Goal: Find contact information

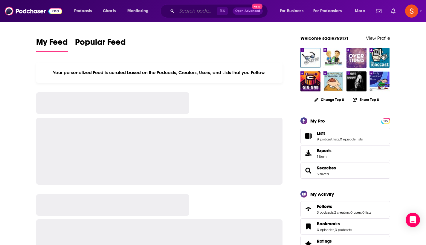
click at [195, 14] on input "Search podcasts, credits, & more..." at bounding box center [197, 11] width 40 height 10
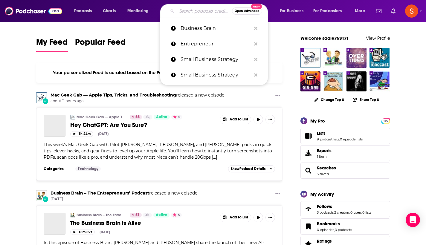
paste input "ProjectME"
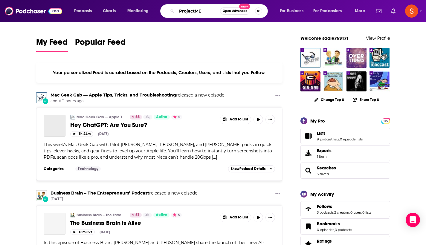
type input "ProjectME"
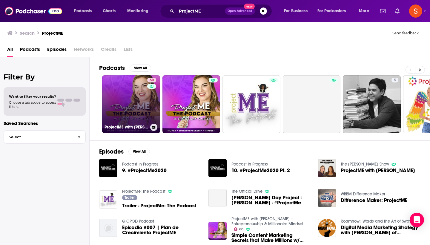
click at [128, 96] on link "60 ProjectME with [PERSON_NAME] – Entrepreneurship & Millionaire Mindset" at bounding box center [131, 104] width 58 height 58
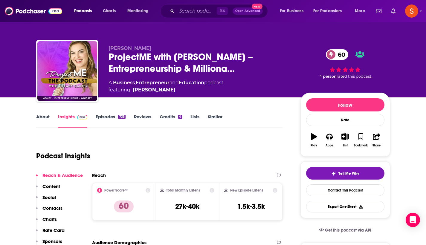
click at [54, 210] on p "Contacts" at bounding box center [52, 208] width 20 height 6
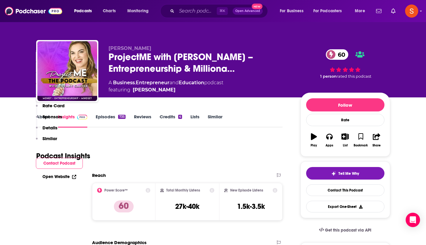
scroll to position [485, 0]
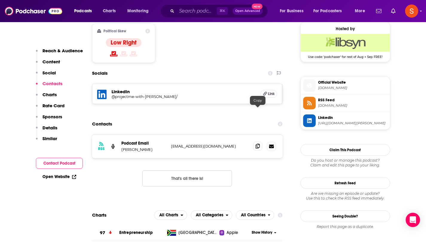
click at [256, 144] on icon at bounding box center [257, 146] width 4 height 5
click at [189, 13] on input "Search podcasts, credits, & more..." at bounding box center [197, 11] width 40 height 10
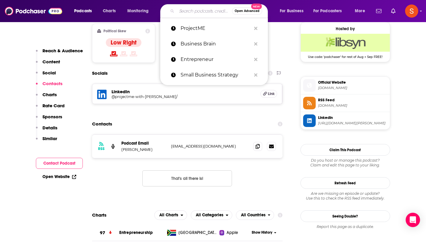
paste input "The Story Behind The Song"
type input "The Story Behind The Song"
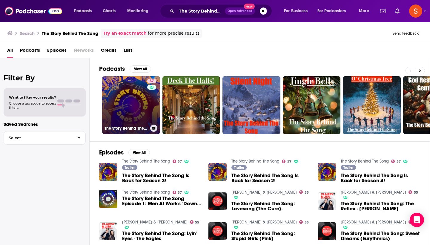
click at [137, 88] on link "57 The Story Behind The Song" at bounding box center [131, 105] width 58 height 58
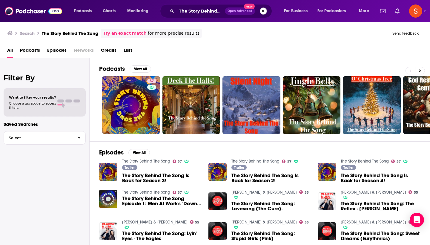
click at [260, 13] on button "Search podcasts, credits, & more..." at bounding box center [263, 10] width 7 height 7
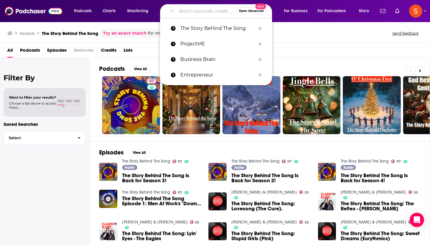
paste input "The College of Rock n Roll Knowledge"
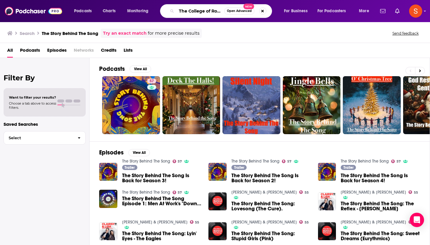
type input "The College of Rock n Roll Knowledge"
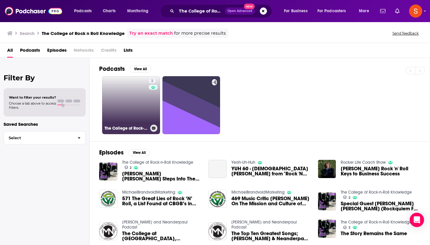
click at [137, 94] on link "2 The College of Rock-n-Roll Knowledge" at bounding box center [131, 105] width 58 height 58
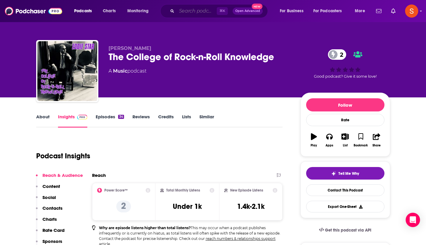
click at [191, 16] on input "Search podcasts, credits, & more..." at bounding box center [197, 11] width 40 height 10
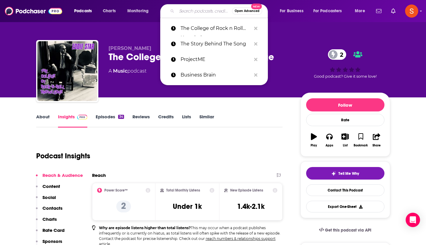
paste input "[PERSON_NAME] Garage To Stage"
type input "[PERSON_NAME] Garage To Stage"
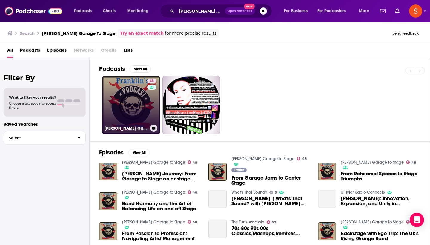
click at [131, 86] on link "48 [PERSON_NAME] Garage to Stage" at bounding box center [131, 105] width 58 height 58
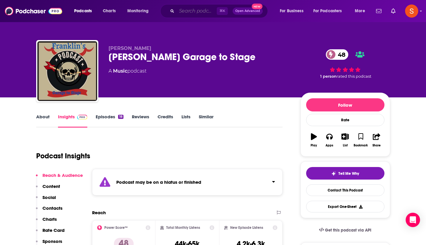
click at [190, 11] on input "Search podcasts, credits, & more..." at bounding box center [197, 11] width 40 height 10
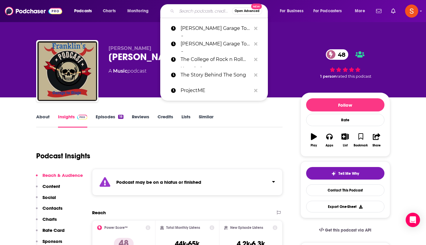
paste input "The Watch"
type input "The Watch"
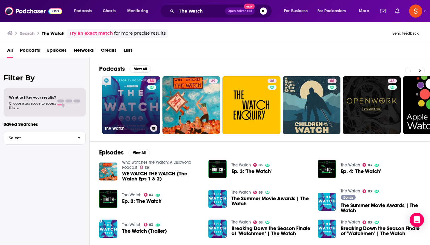
click at [141, 101] on link "83 The Watch" at bounding box center [131, 105] width 58 height 58
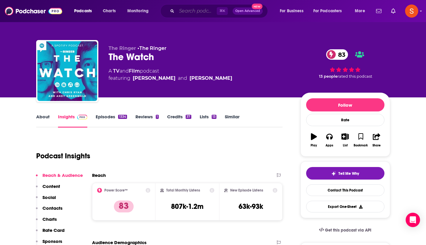
click at [207, 11] on input "Search podcasts, credits, & more..." at bounding box center [197, 11] width 40 height 10
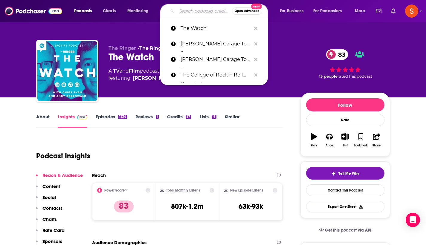
paste input "That Aged Well"
type input "That Aged Well"
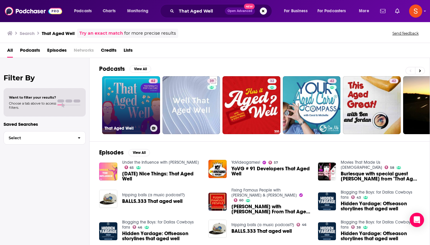
click at [130, 109] on link "62 That Aged Well" at bounding box center [131, 105] width 58 height 58
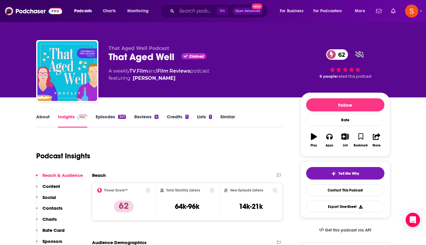
click at [57, 210] on p "Contacts" at bounding box center [52, 208] width 20 height 6
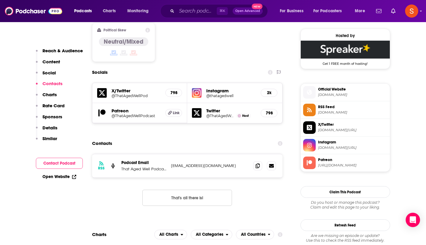
scroll to position [505, 0]
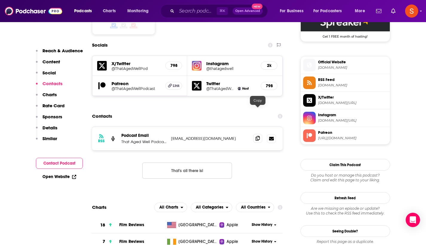
click at [257, 136] on icon at bounding box center [257, 138] width 4 height 5
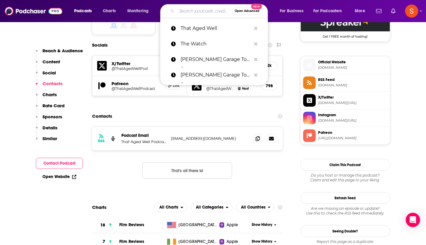
click at [204, 15] on input "Search podcasts, credits, & more..." at bounding box center [204, 11] width 55 height 10
paste input "Soakin' In The 70s"
type input "Soakin' In The 70s"
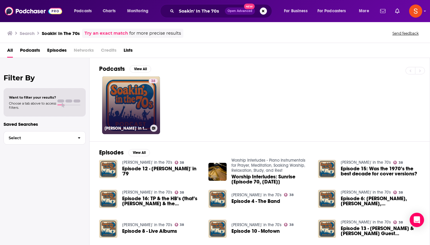
click at [135, 93] on link "38 [PERSON_NAME]' in the 70's" at bounding box center [131, 105] width 58 height 58
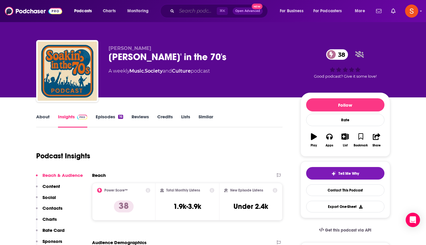
click at [203, 10] on input "Search podcasts, credits, & more..." at bounding box center [197, 11] width 40 height 10
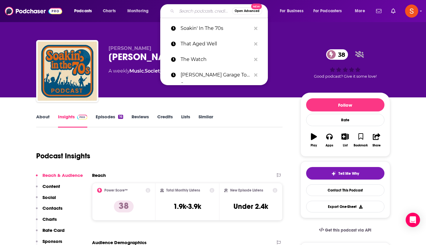
paste input "RA Podcast"
type input "RA Podcast"
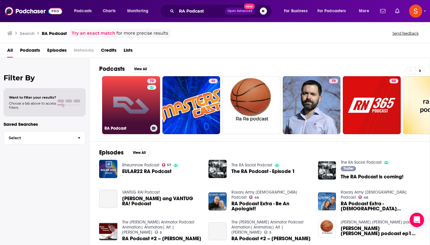
click at [116, 102] on link "70 RA Podcast" at bounding box center [131, 105] width 58 height 58
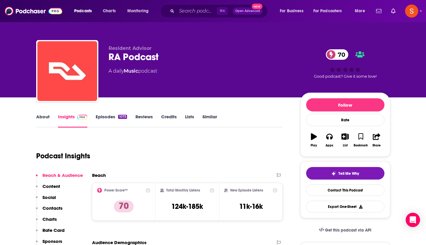
click at [54, 208] on p "Contacts" at bounding box center [52, 208] width 20 height 6
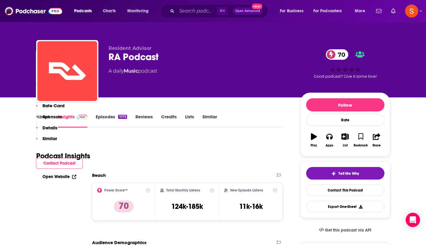
scroll to position [478, 0]
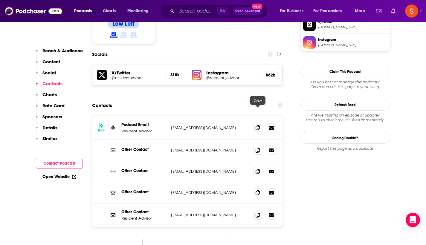
click at [259, 125] on icon at bounding box center [257, 127] width 4 height 5
